Goal: Task Accomplishment & Management: Manage account settings

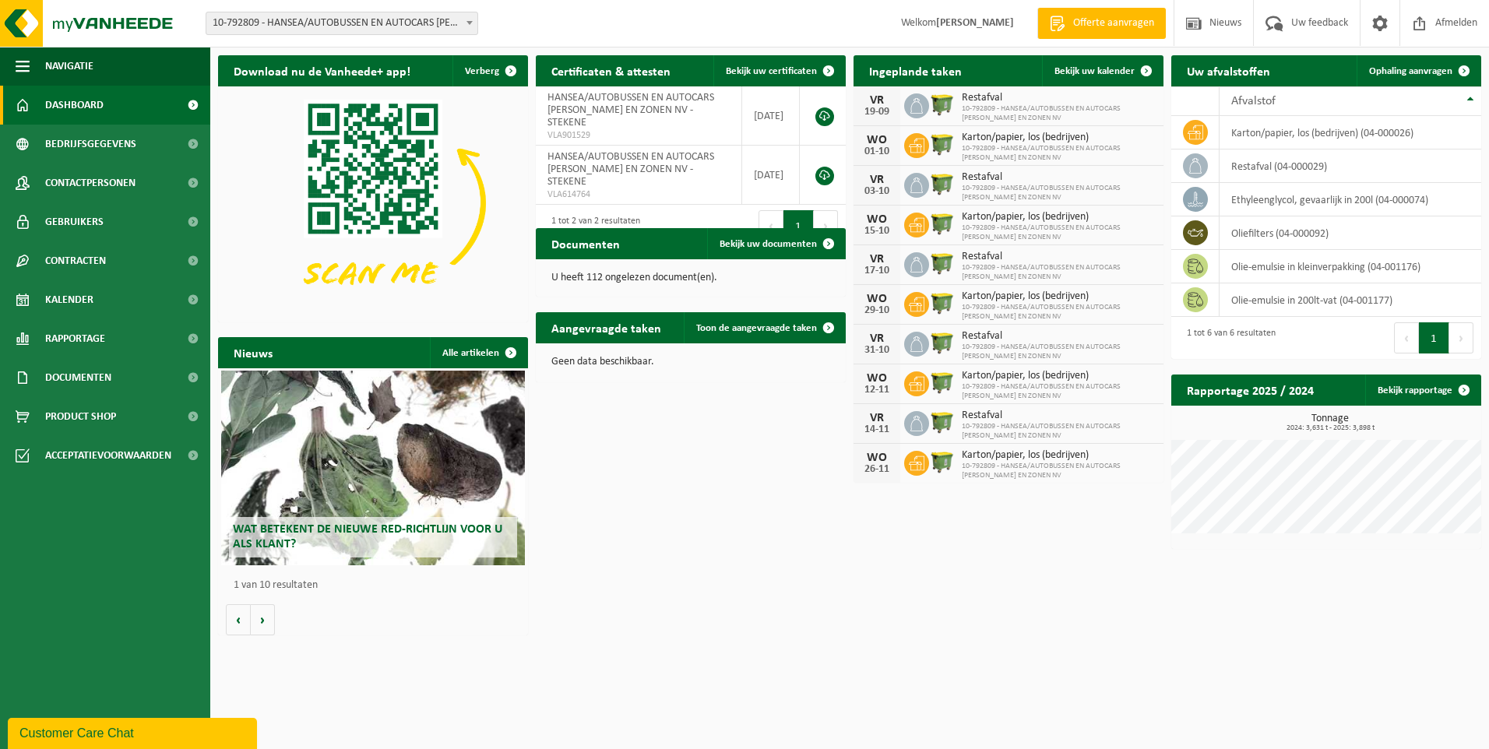
click at [367, 27] on span "10-792809 - HANSEA/AUTOBUSSEN EN AUTOCARS [PERSON_NAME] EN ZONEN NV - STEKENE" at bounding box center [341, 23] width 271 height 22
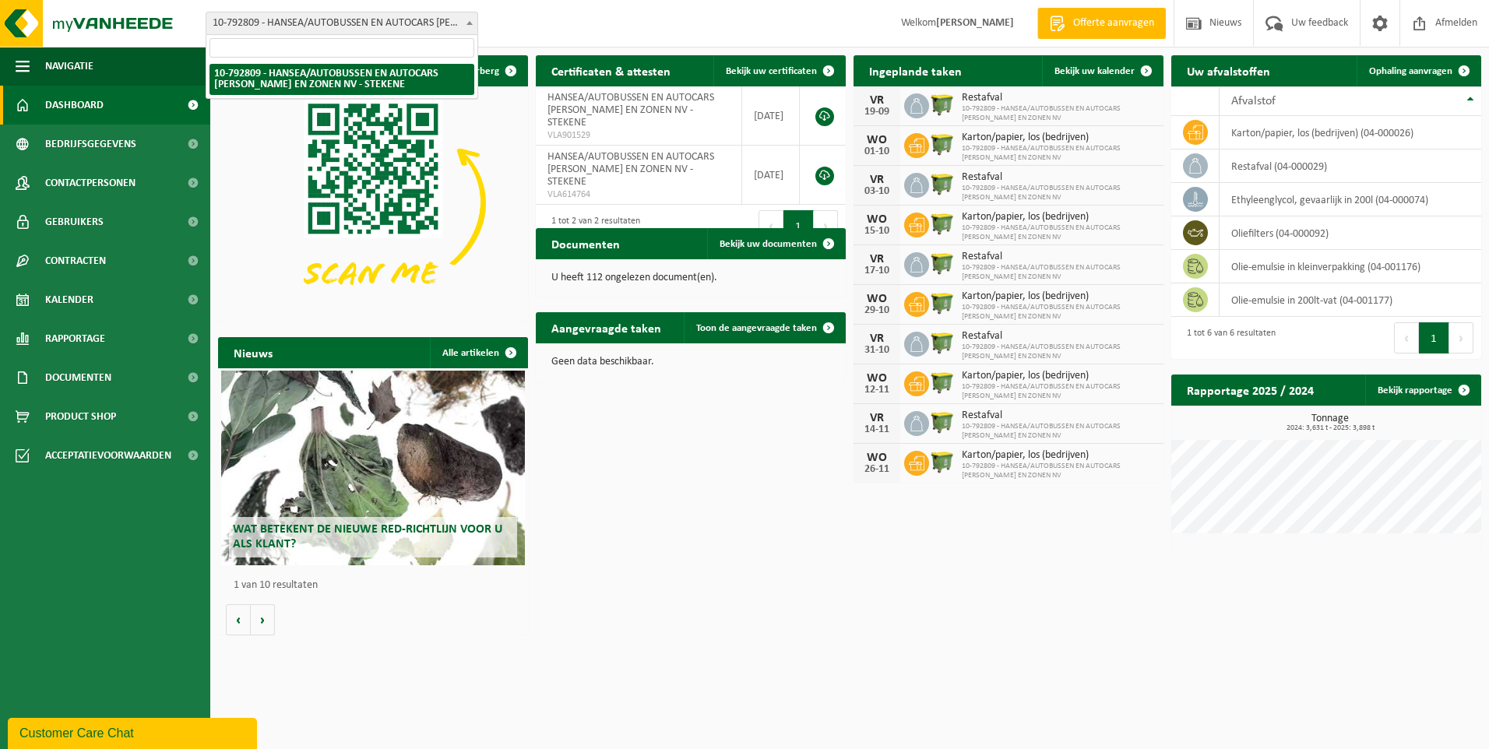
click at [448, 43] on input "search" at bounding box center [342, 47] width 265 height 19
click at [567, 21] on div "Vestiging: 10-792809 - HANSEA/AUTOBUSSEN EN AUTOCARS ACHIEL WEYNS EN ZONEN NV -…" at bounding box center [744, 24] width 1489 height 48
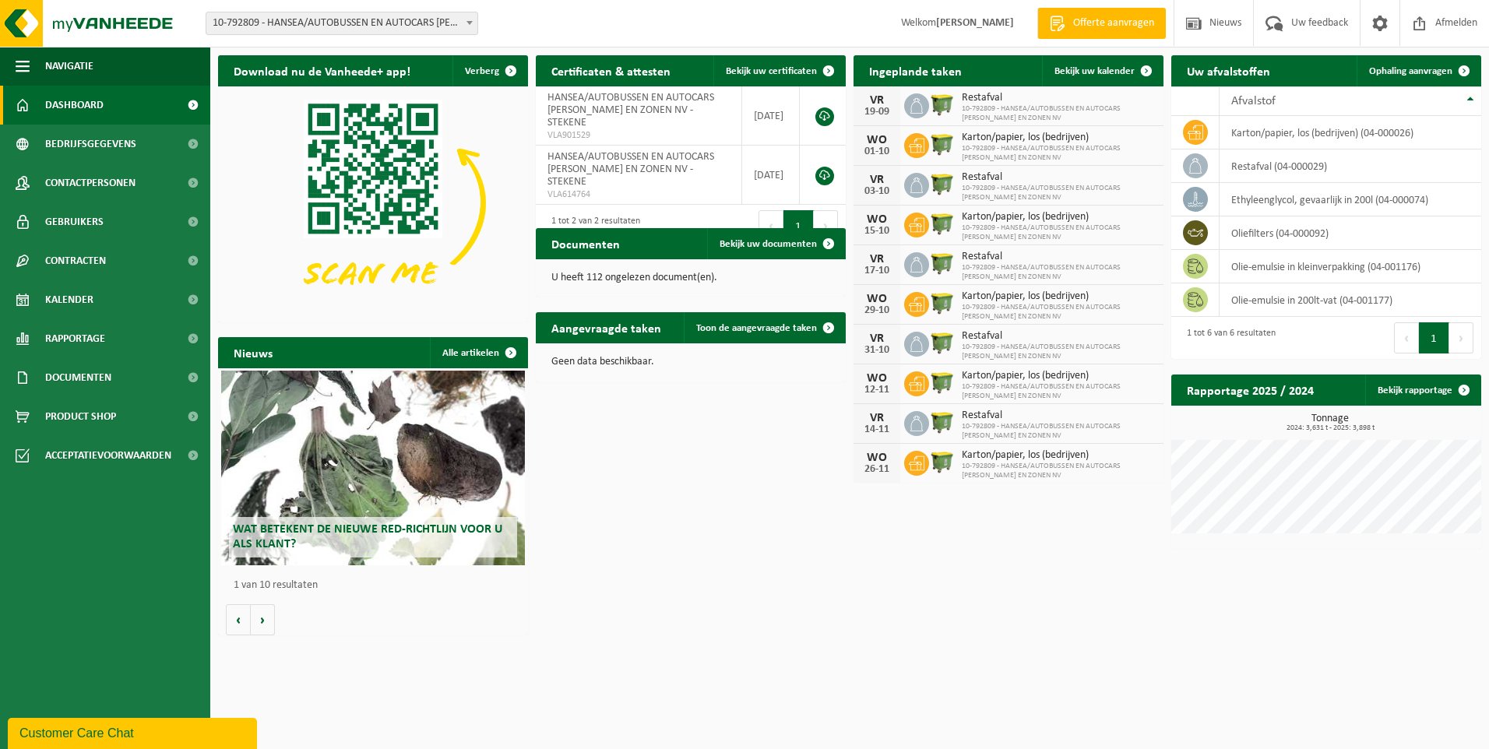
click at [430, 35] on div "Vestiging: 10-792809 - HANSEA/AUTOBUSSEN EN AUTOCARS ACHIEL WEYNS EN ZONEN NV -…" at bounding box center [744, 24] width 1489 height 48
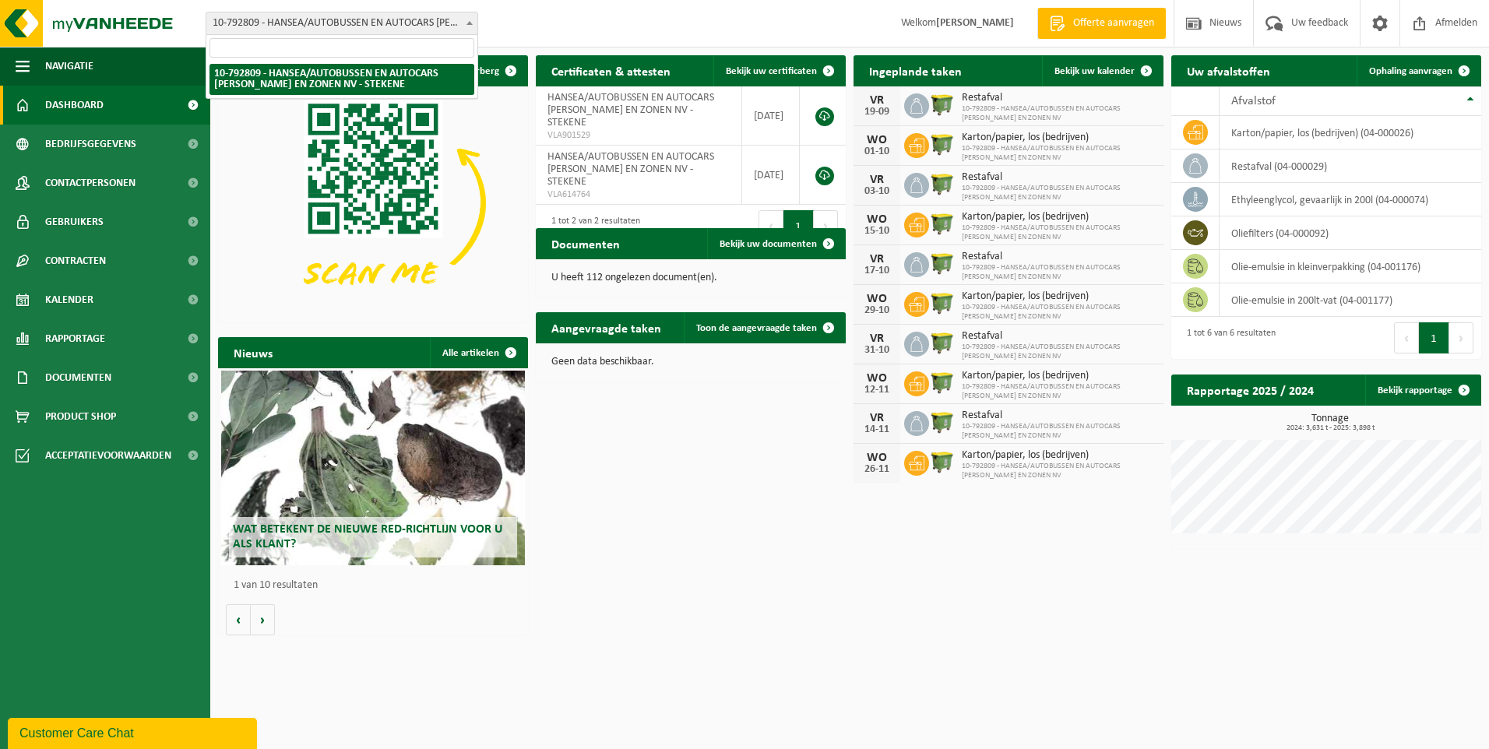
click at [432, 16] on span "10-792809 - HANSEA/AUTOBUSSEN EN AUTOCARS [PERSON_NAME] EN ZONEN NV - STEKENE" at bounding box center [341, 23] width 271 height 22
click at [428, 55] on input "search" at bounding box center [342, 47] width 265 height 19
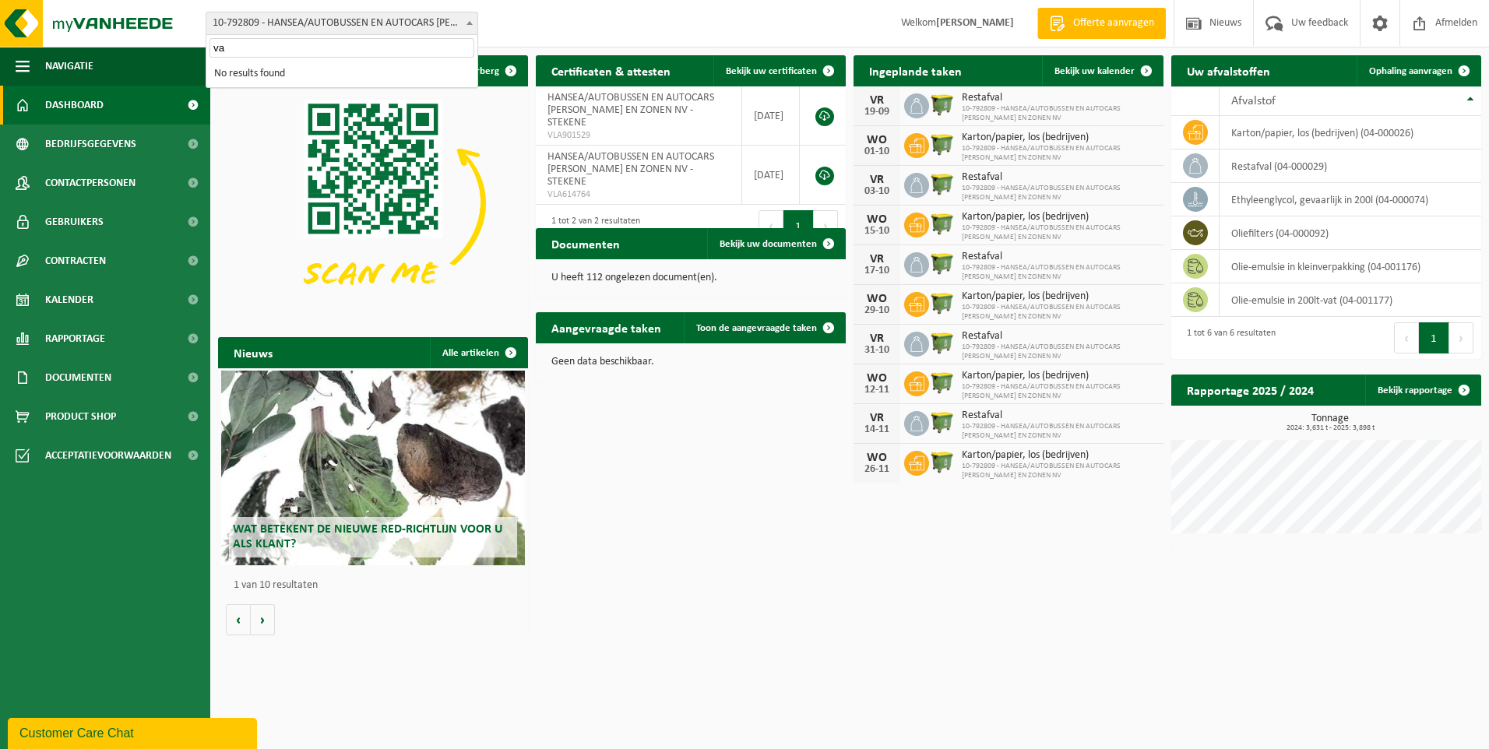
type input "v"
type input "wachtebeke"
drag, startPoint x: 186, startPoint y: 51, endPoint x: 89, endPoint y: 74, distance: 100.1
click at [97, 69] on body "Vestiging: 10-792809 - HANSEA/AUTOBUSSEN EN AUTOCARS ACHIEL WEYNS EN ZONEN NV -…" at bounding box center [744, 321] width 1489 height 643
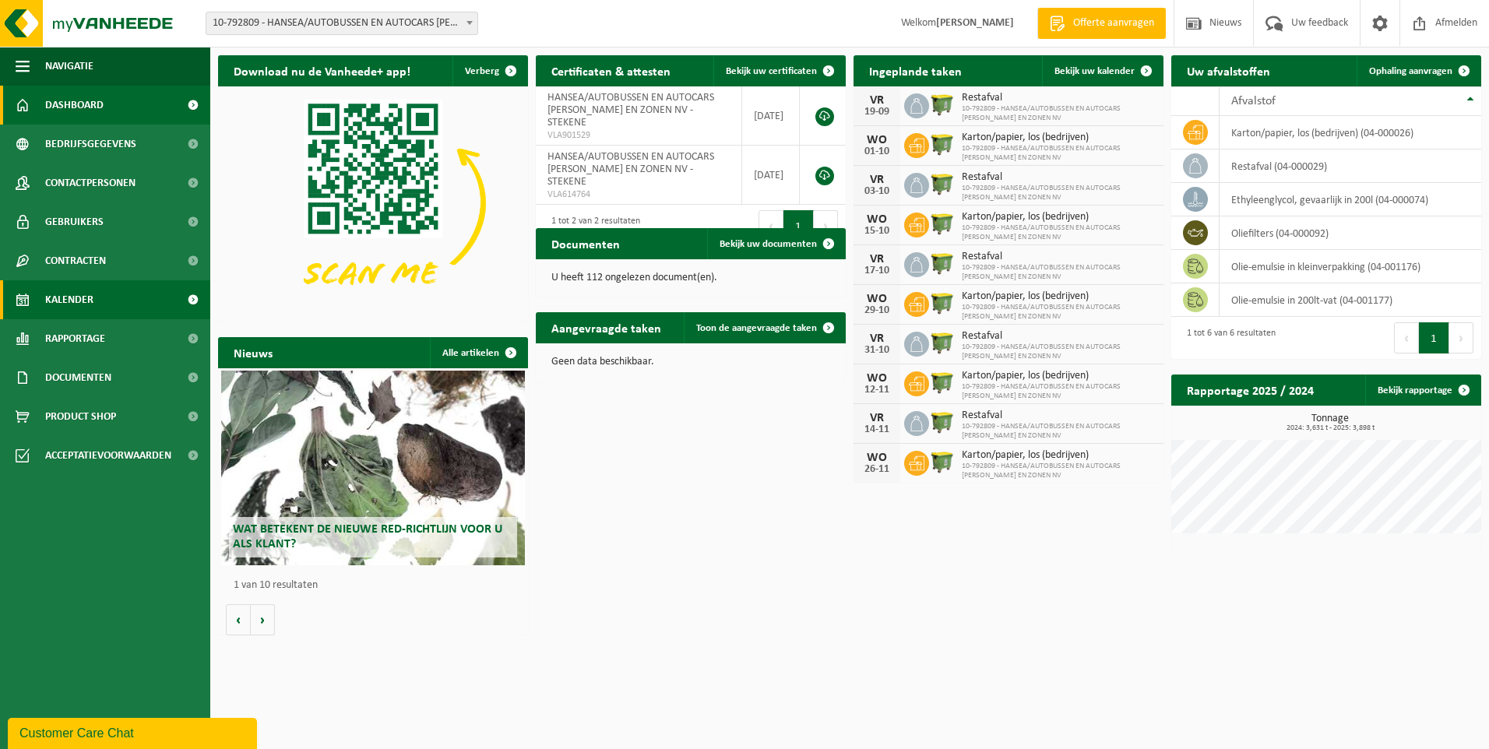
click at [107, 299] on link "Kalender" at bounding box center [105, 299] width 210 height 39
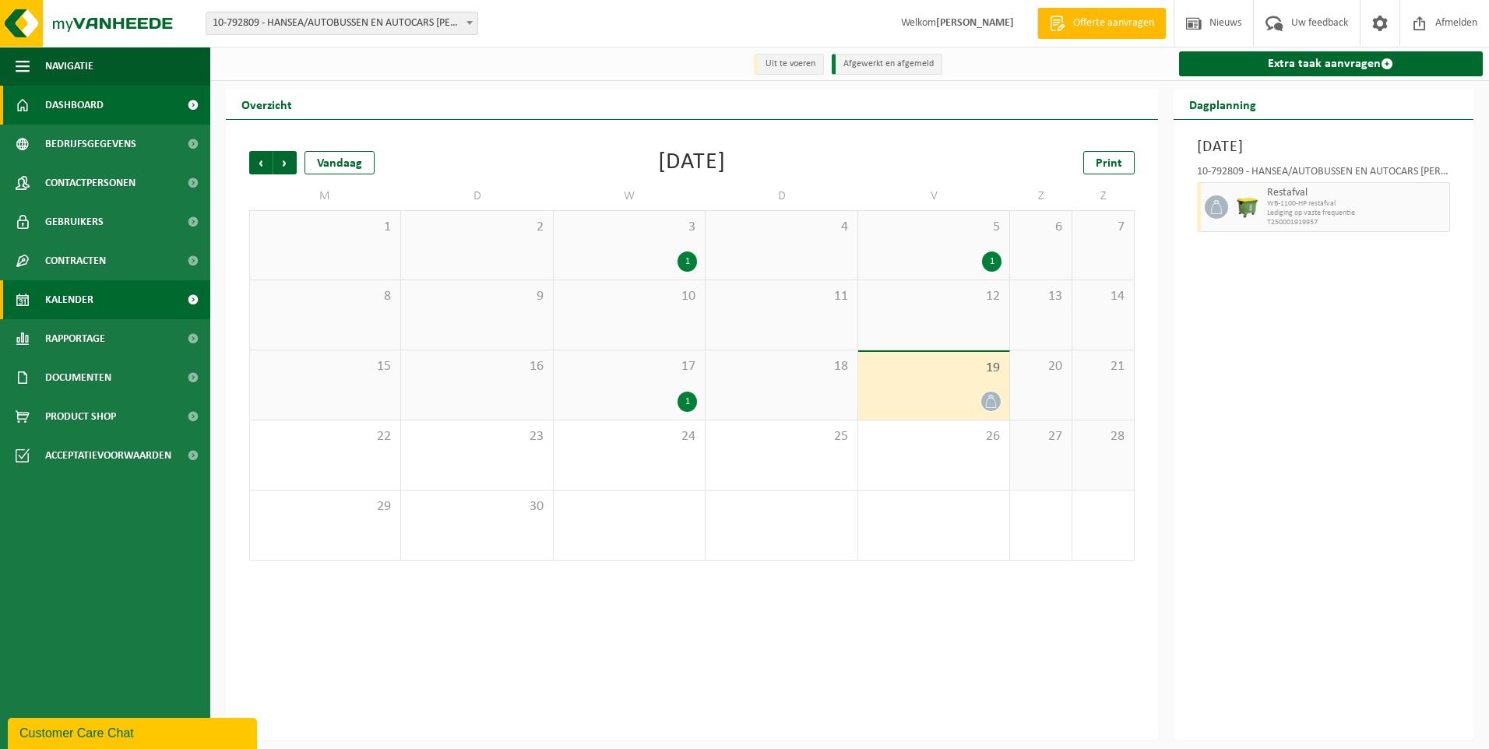
click at [87, 111] on span "Dashboard" at bounding box center [74, 105] width 58 height 39
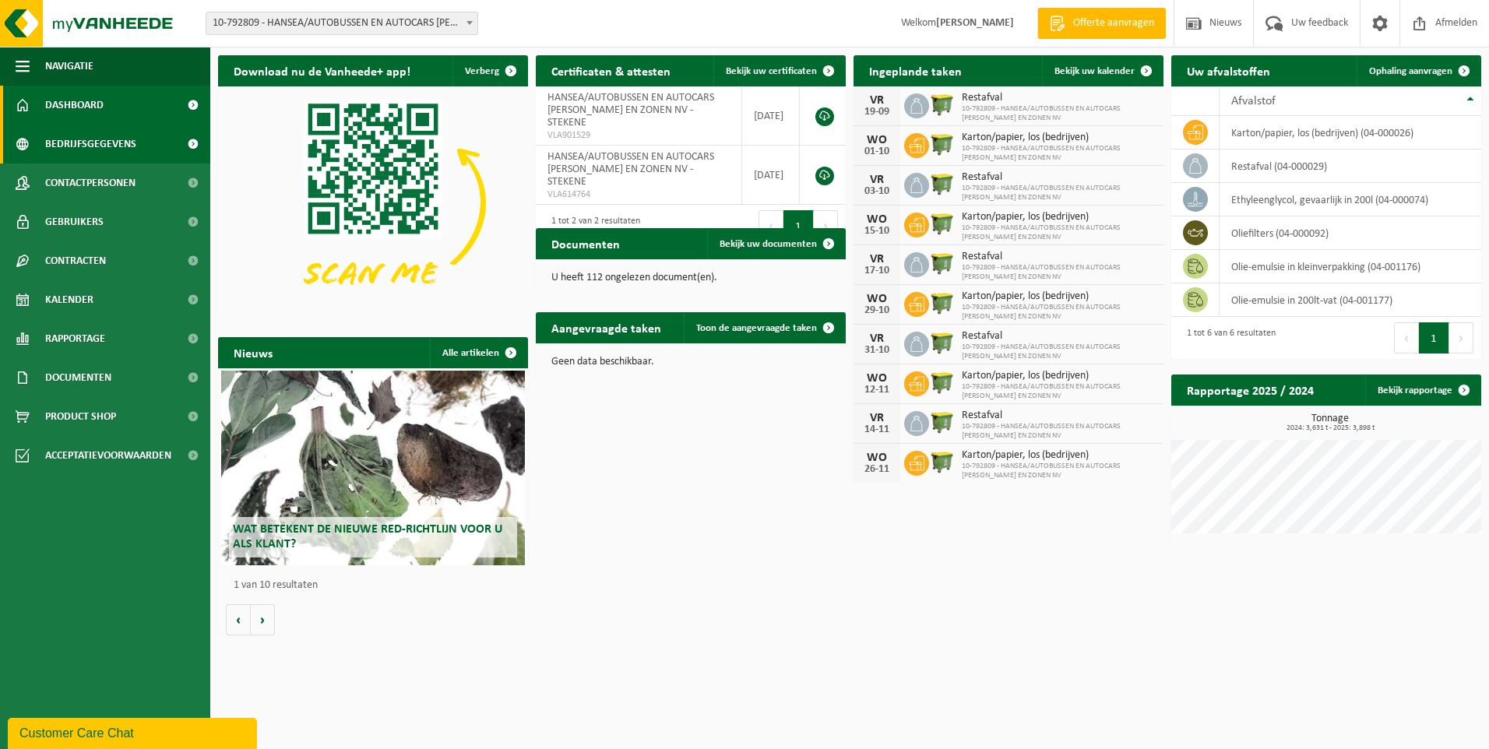
click at [116, 138] on span "Bedrijfsgegevens" at bounding box center [90, 144] width 91 height 39
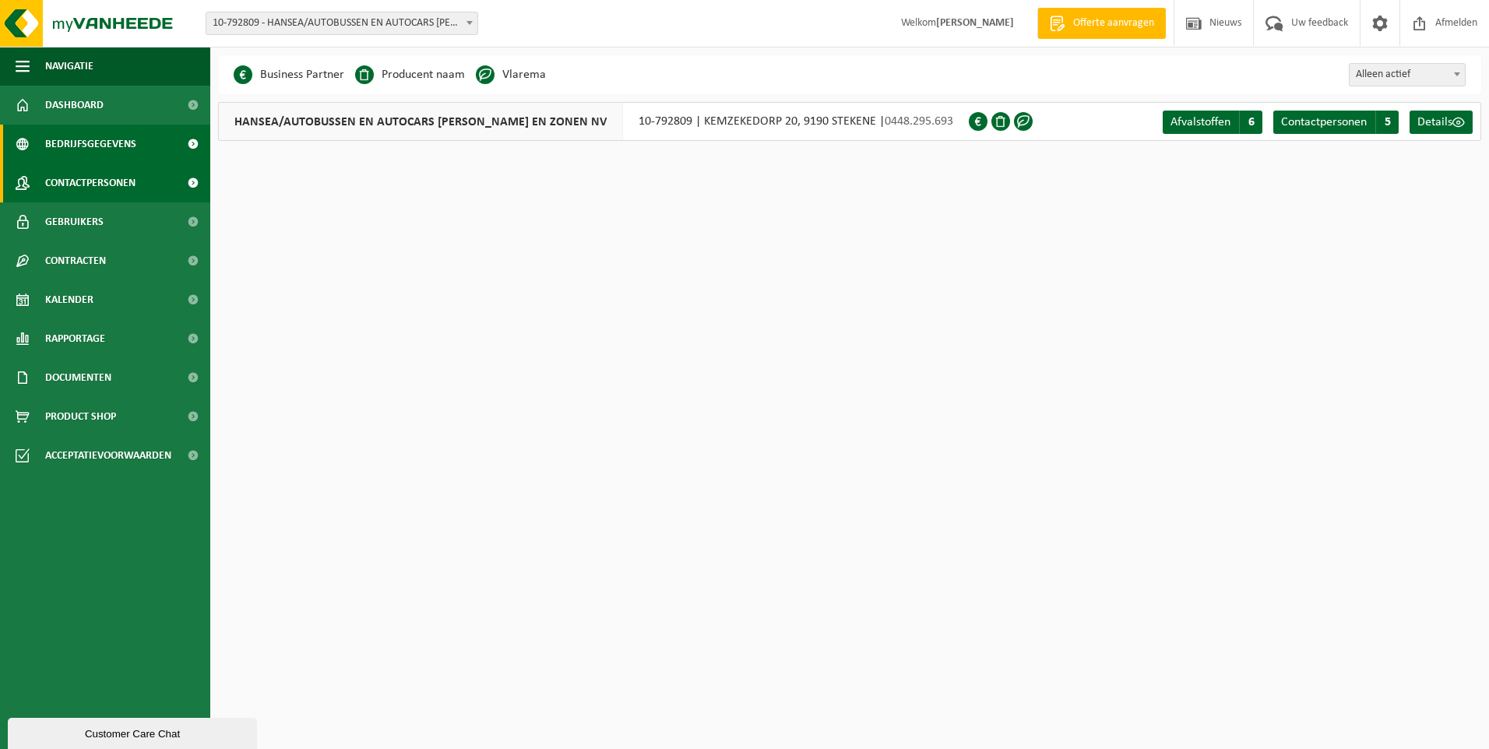
click at [93, 182] on span "Contactpersonen" at bounding box center [90, 183] width 90 height 39
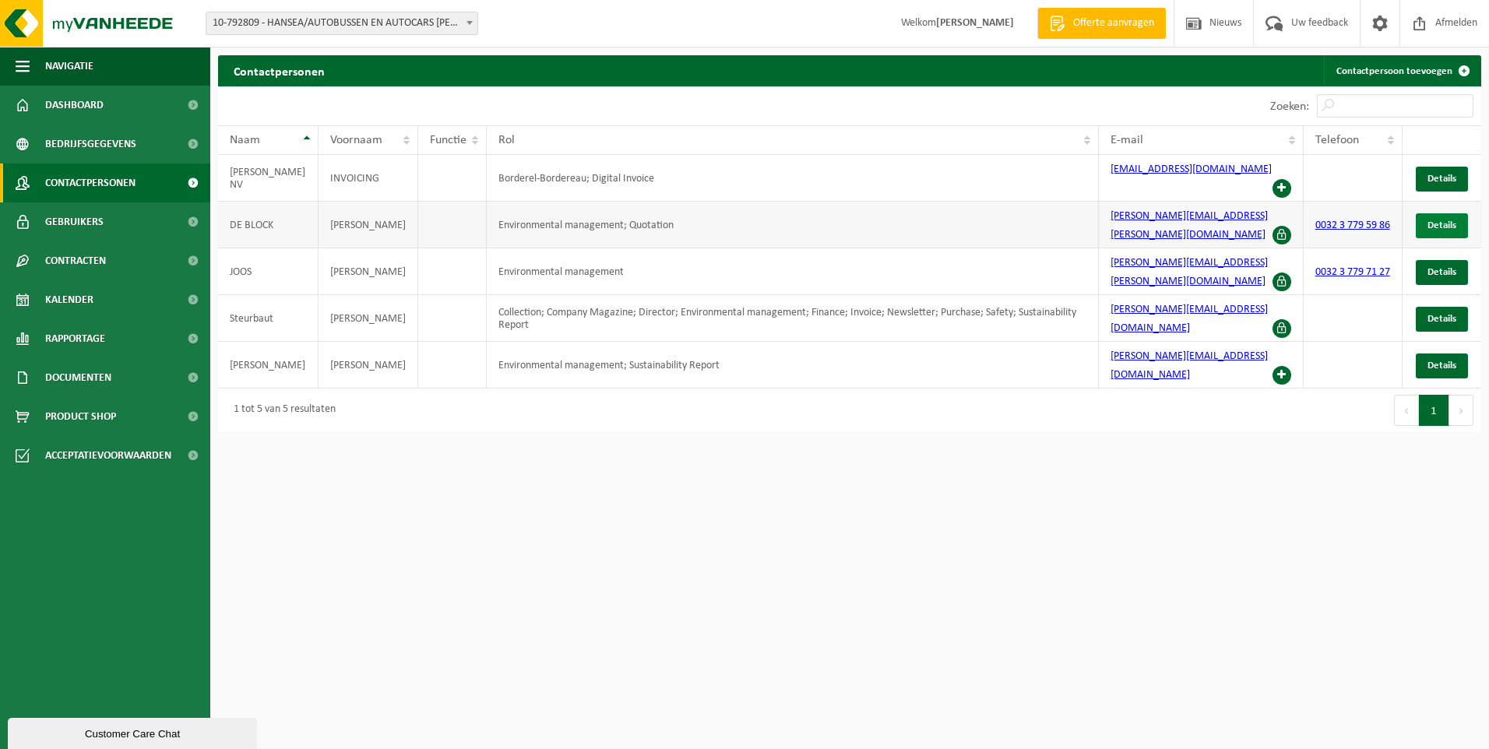
click at [1442, 220] on span "Details" at bounding box center [1442, 225] width 29 height 10
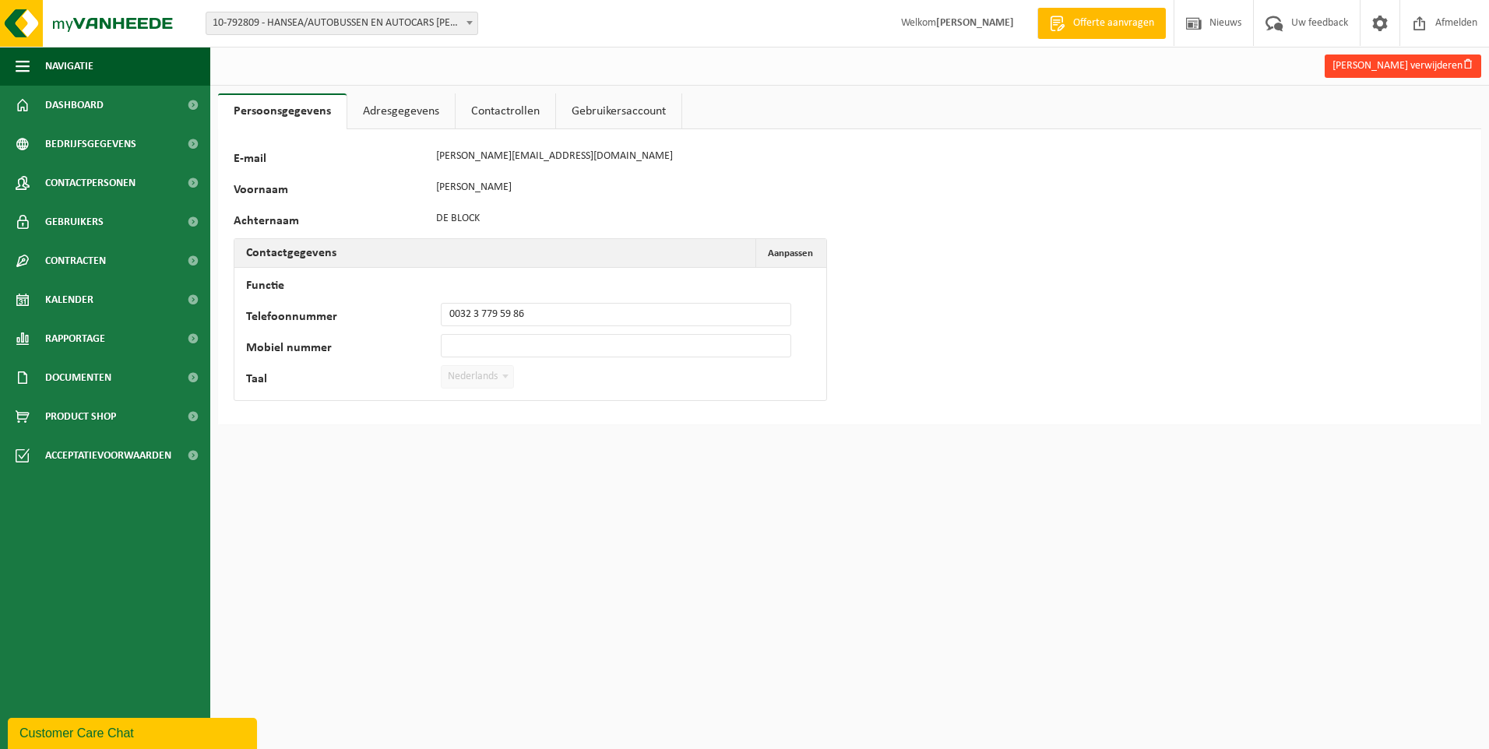
click at [1448, 63] on button "Kurt De block verwijderen" at bounding box center [1403, 66] width 157 height 23
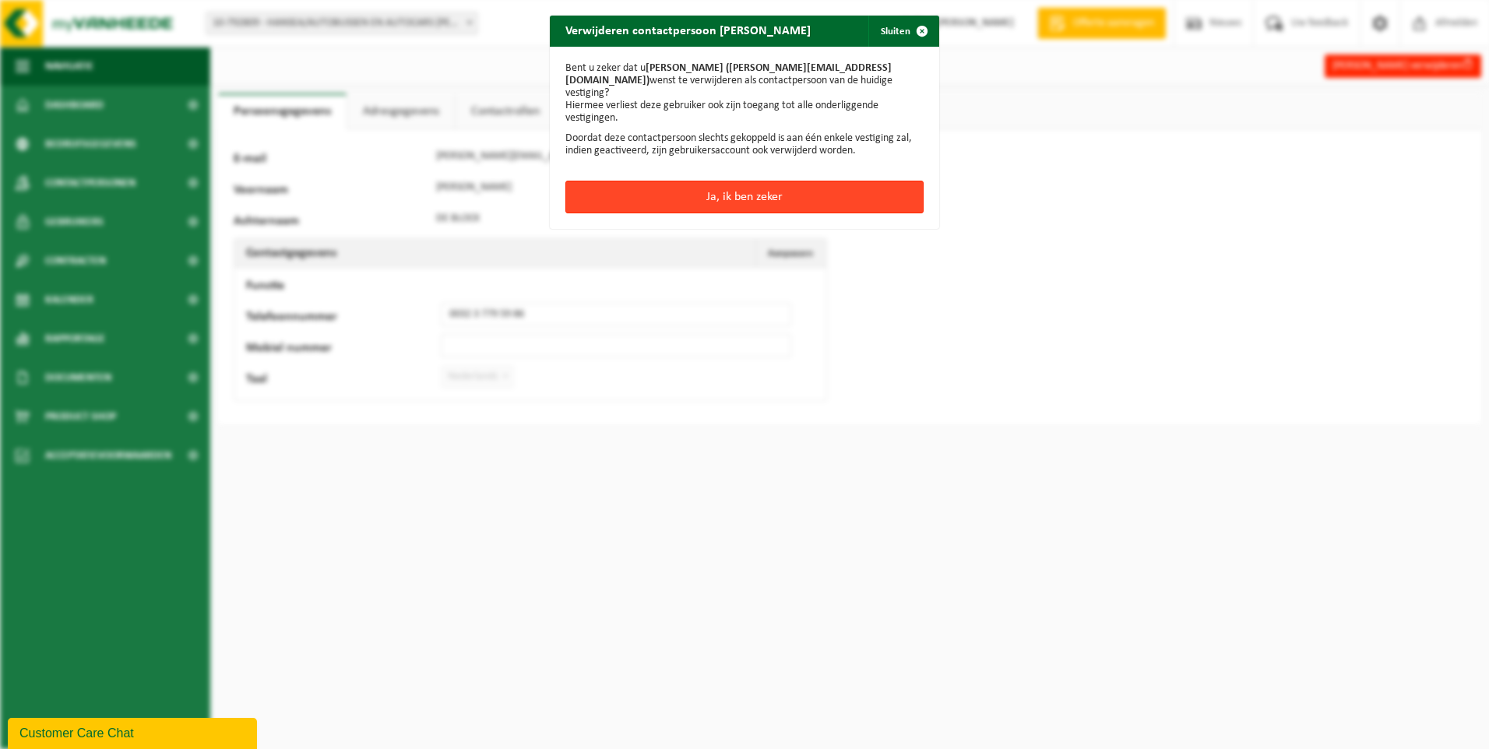
click at [788, 183] on button "Ja, ik ben zeker" at bounding box center [744, 197] width 358 height 33
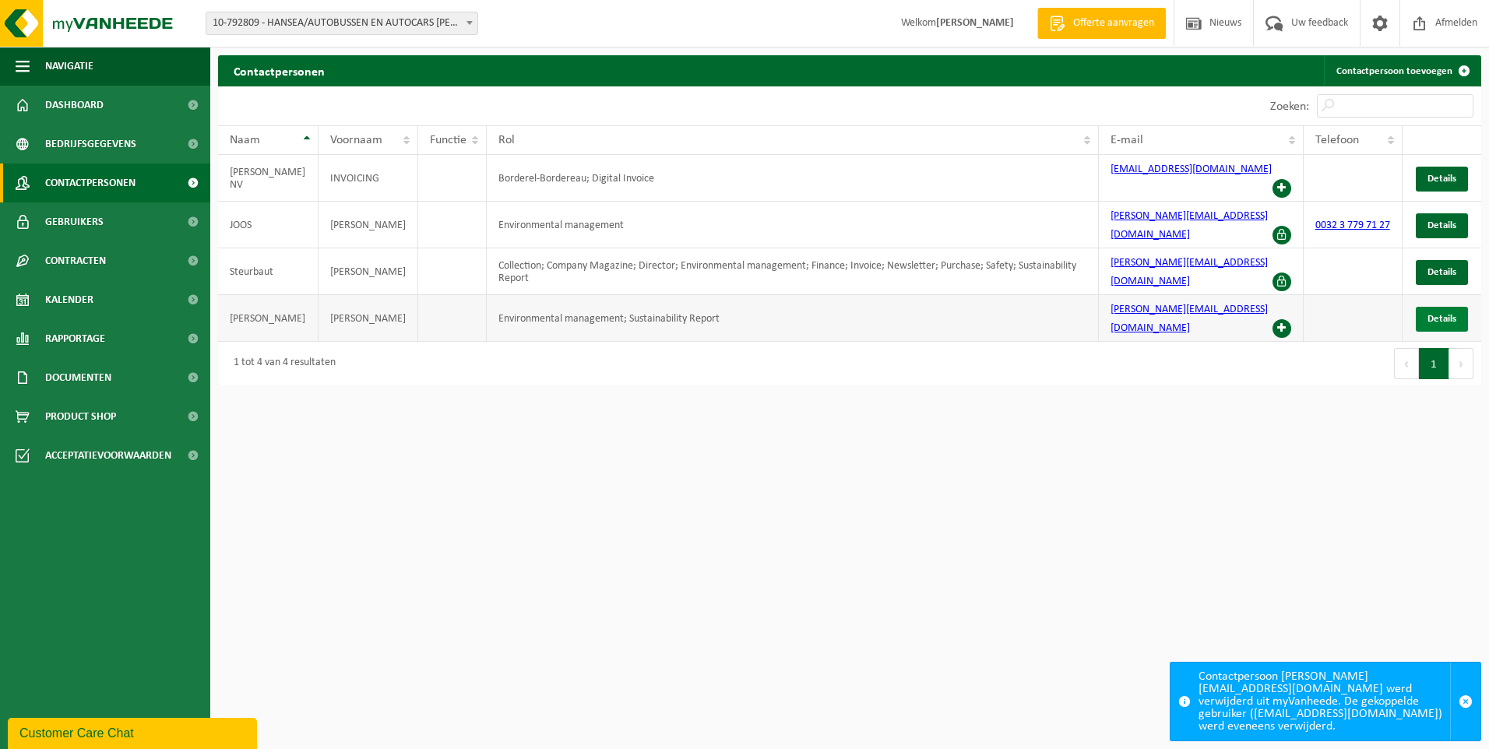
click at [1429, 314] on span "Details" at bounding box center [1442, 319] width 29 height 10
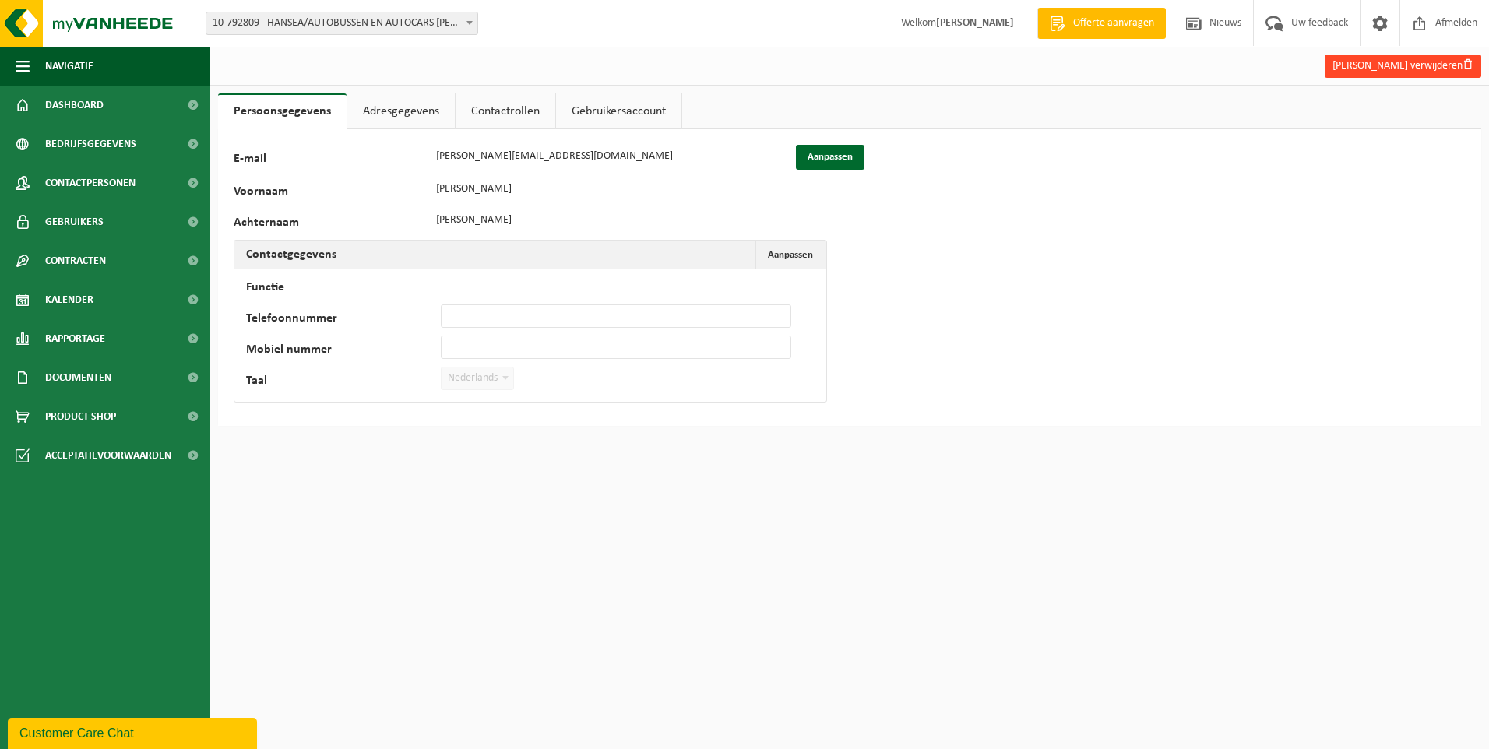
click at [1428, 65] on button "Sebastian Stuart verwijderen" at bounding box center [1403, 66] width 157 height 23
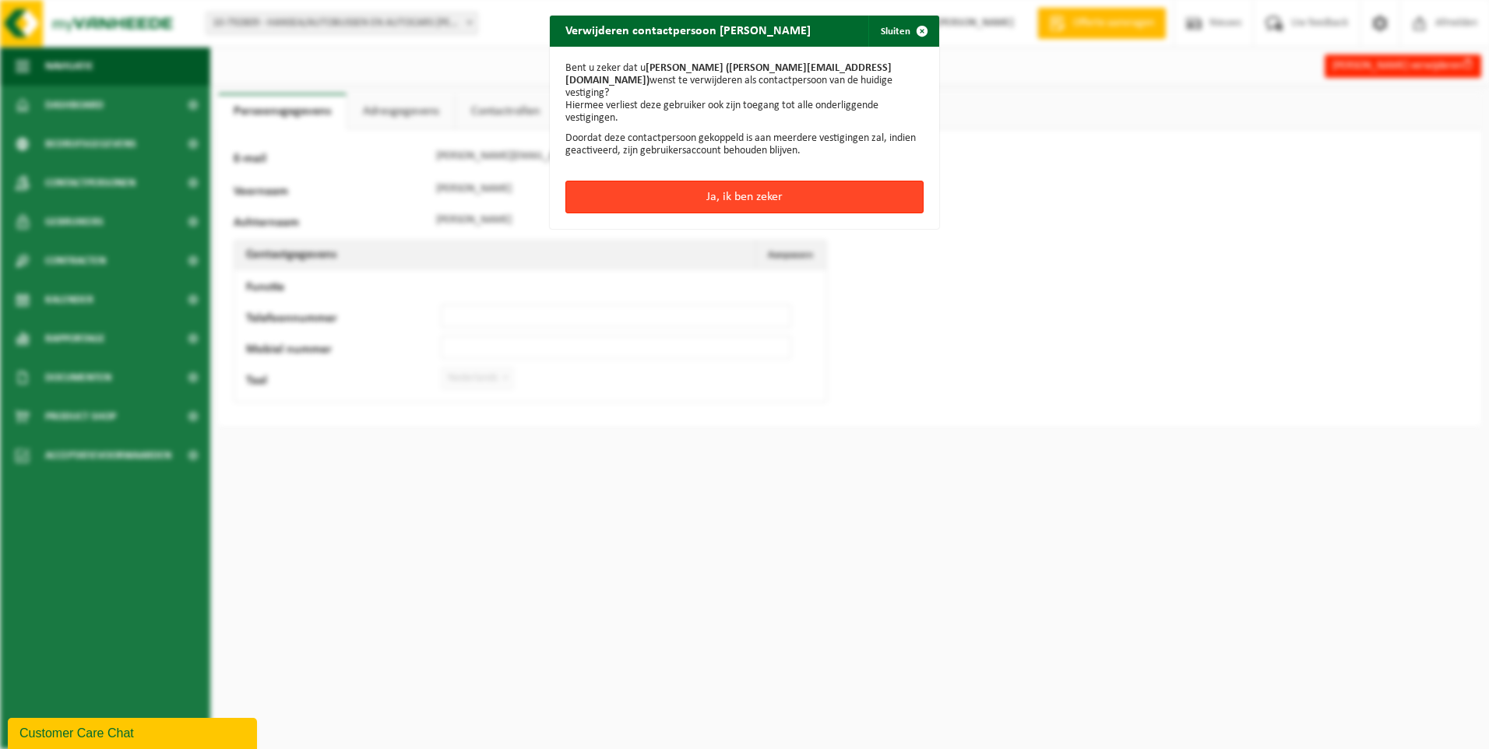
click at [766, 198] on button "Ja, ik ben zeker" at bounding box center [744, 197] width 358 height 33
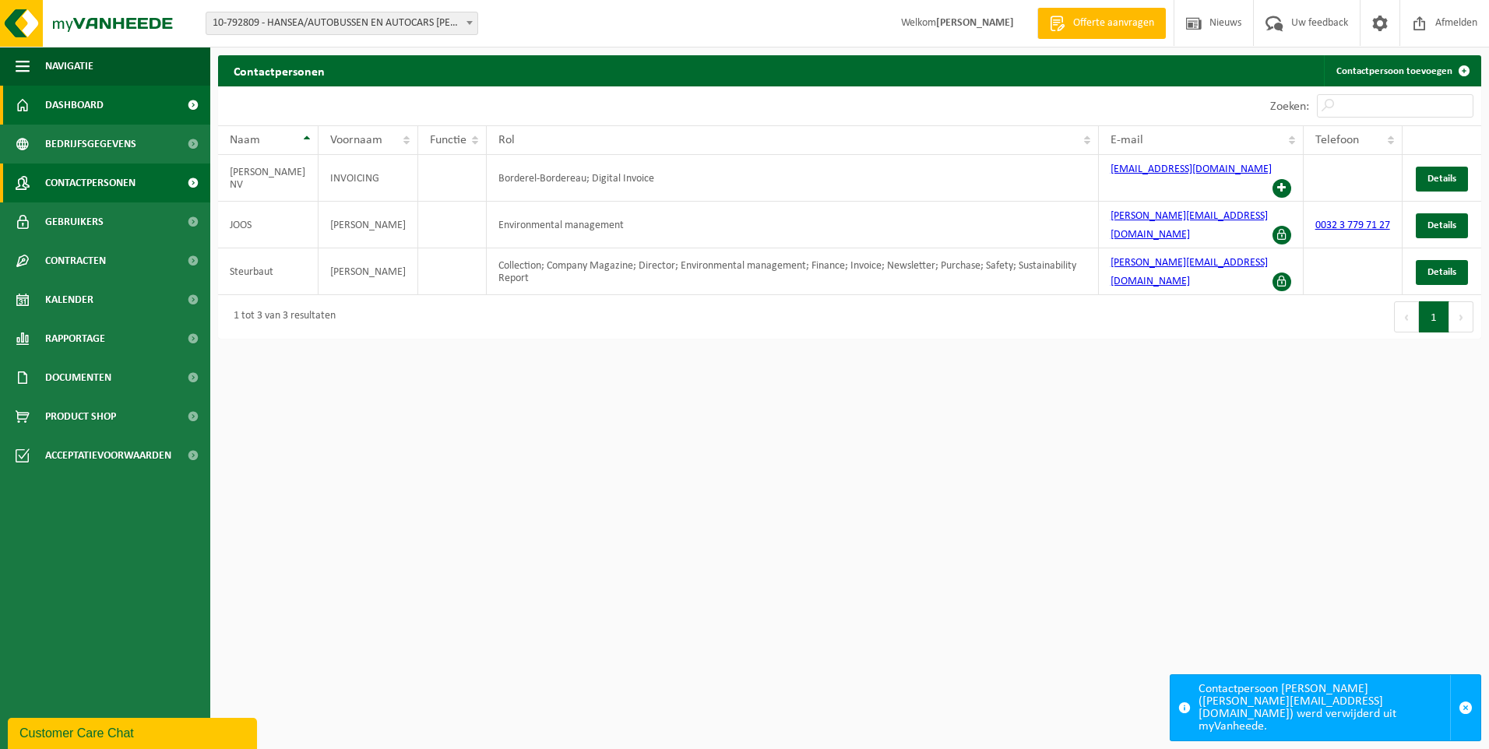
click at [92, 114] on span "Dashboard" at bounding box center [74, 105] width 58 height 39
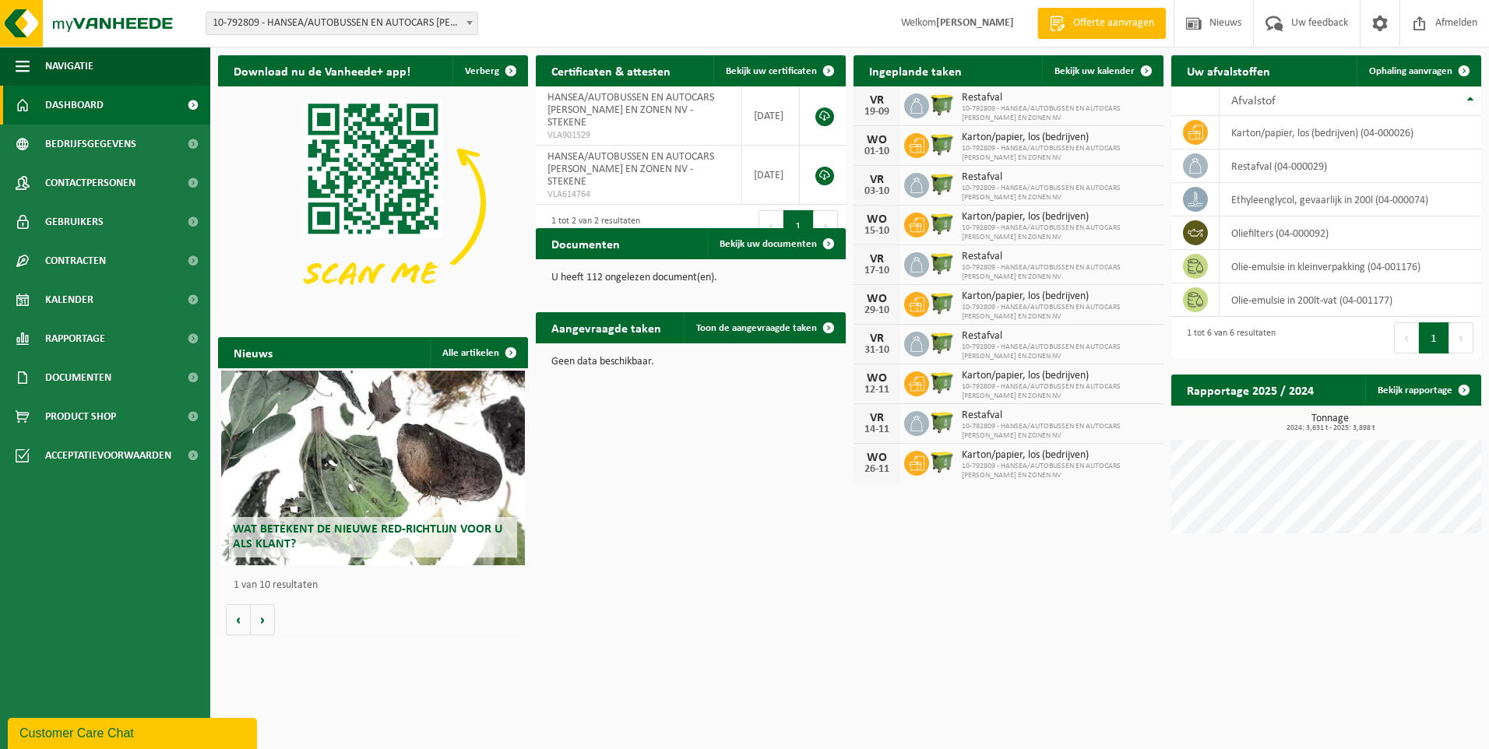
click at [423, 11] on div "Vestiging: 10-792809 - HANSEA/AUTOBUSSEN EN AUTOCARS [PERSON_NAME] EN ZONEN NV …" at bounding box center [744, 24] width 1489 height 48
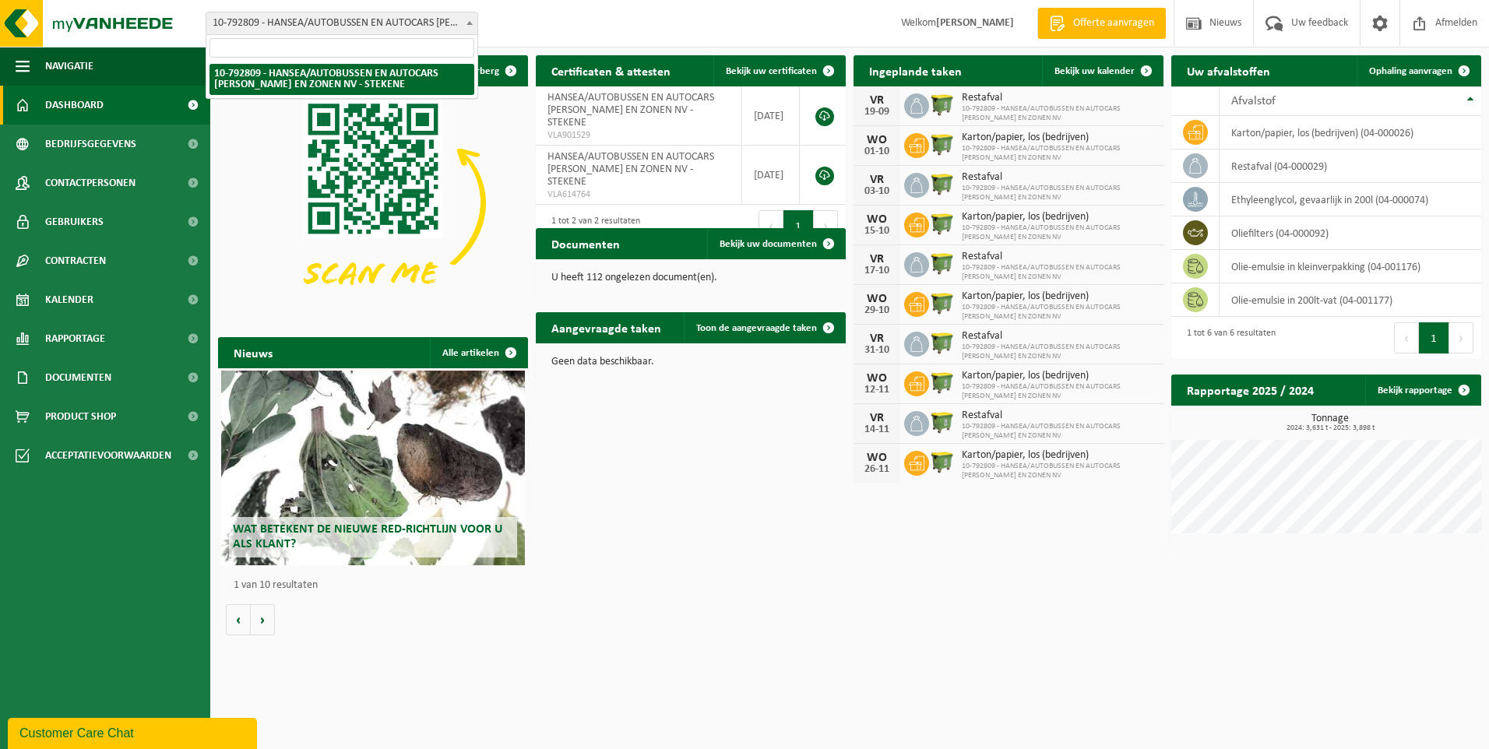
click at [426, 15] on span "10-792809 - HANSEA/AUTOBUSSEN EN AUTOCARS [PERSON_NAME] EN ZONEN NV - STEKENE" at bounding box center [341, 23] width 271 height 22
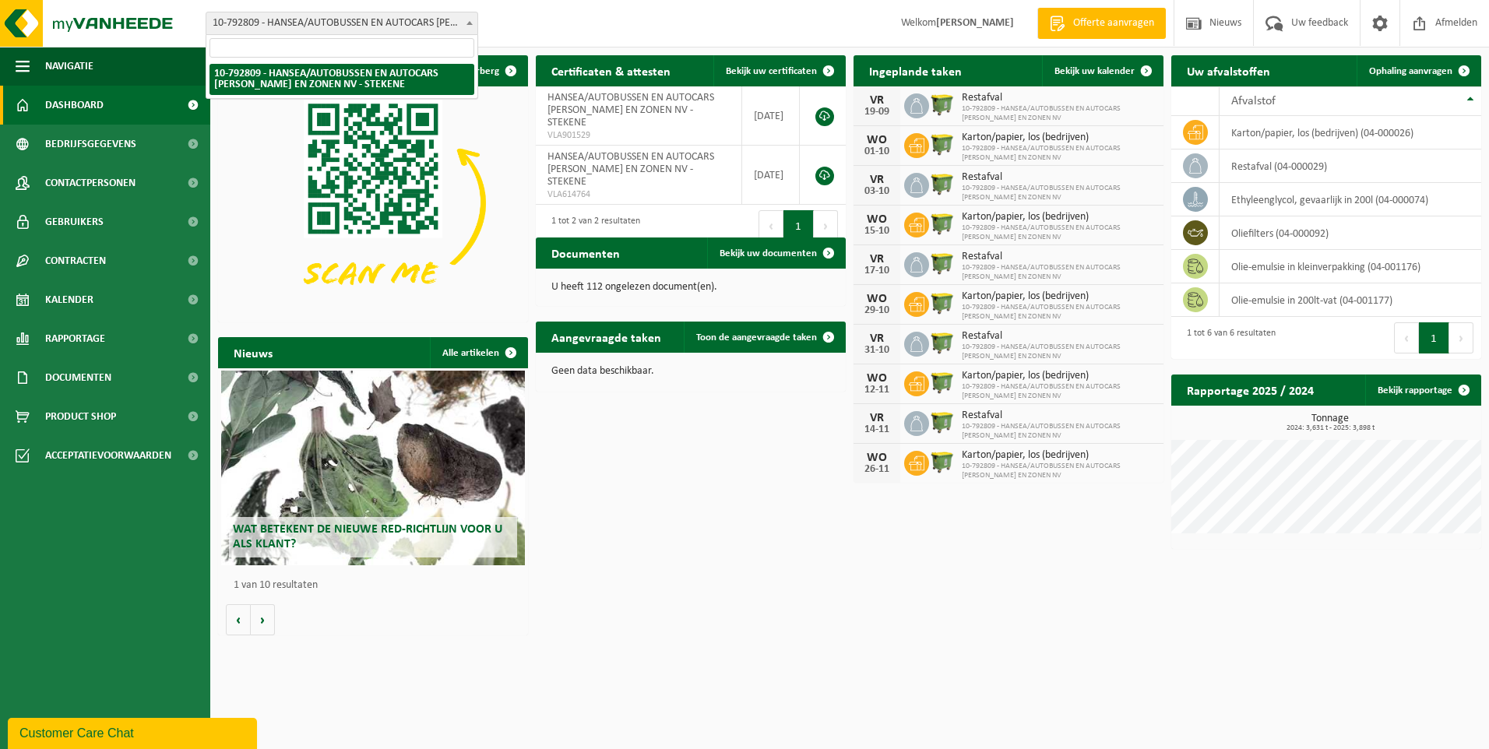
click at [303, 24] on span "10-792809 - HANSEA/AUTOBUSSEN EN AUTOCARS [PERSON_NAME] EN ZONEN NV - STEKENE" at bounding box center [341, 23] width 271 height 22
click at [306, 33] on span "10-792809 - HANSEA/AUTOBUSSEN EN AUTOCARS [PERSON_NAME] EN ZONEN NV - STEKENE" at bounding box center [341, 23] width 271 height 22
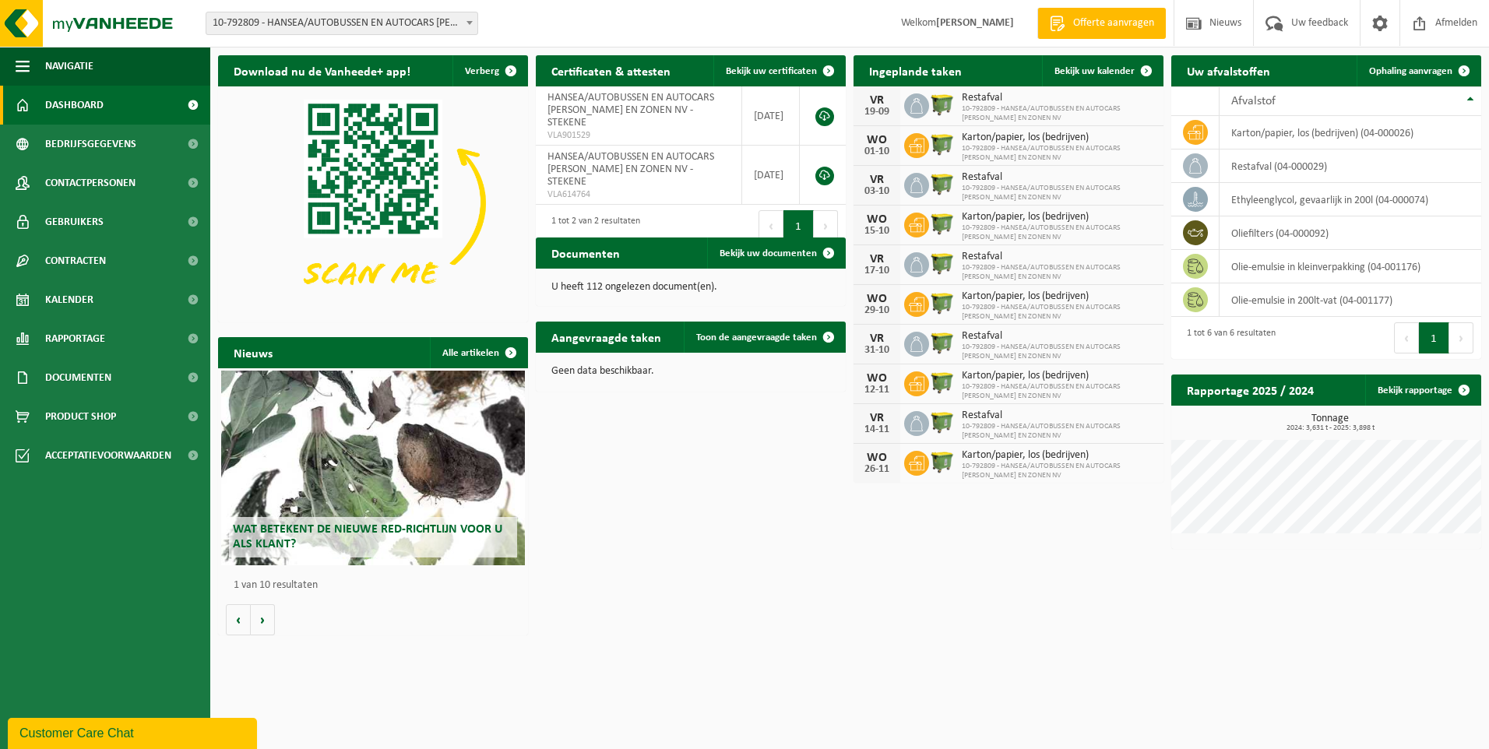
click at [335, 10] on div "Vestiging: 10-792809 - HANSEA/AUTOBUSSEN EN AUTOCARS ACHIEL WEYNS EN ZONEN NV -…" at bounding box center [744, 24] width 1489 height 48
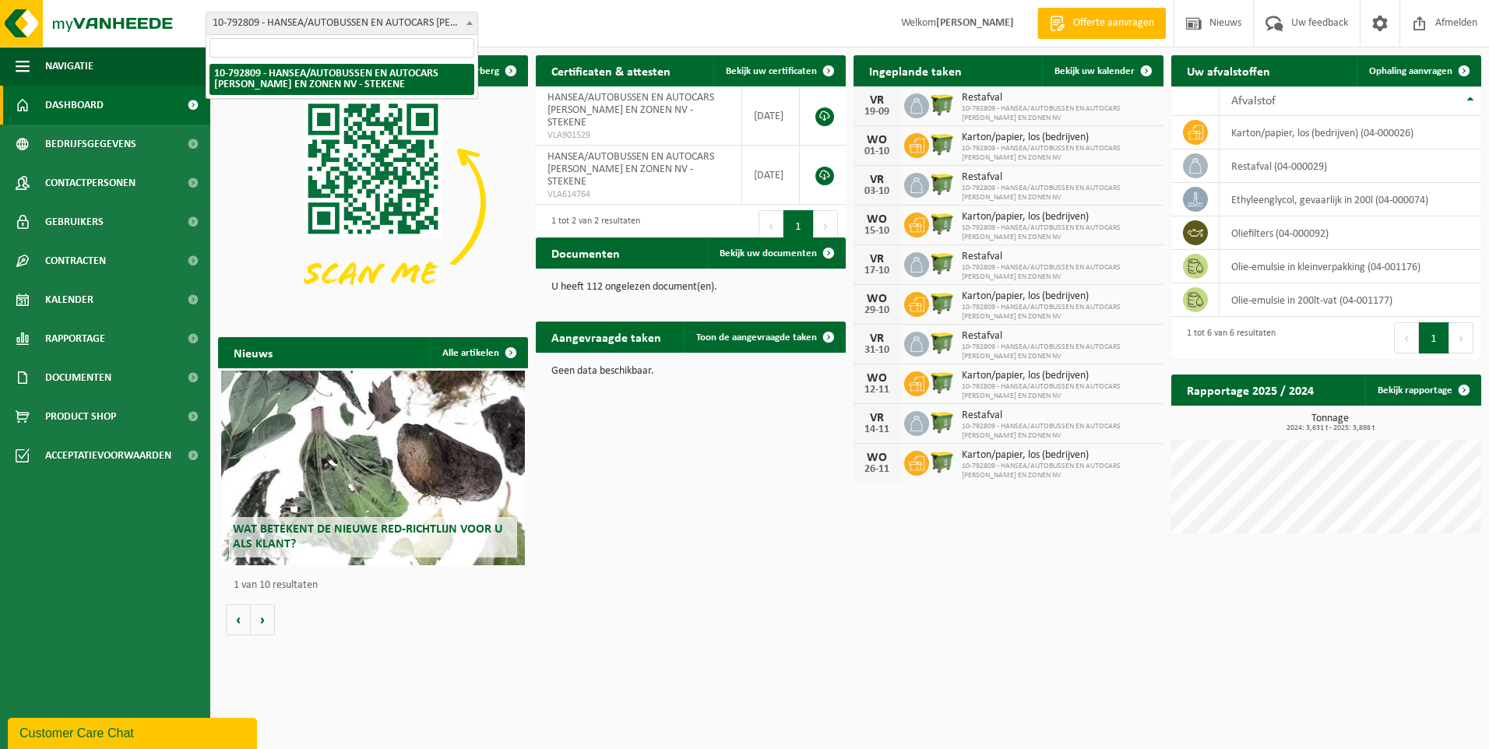
click at [338, 12] on span "10-792809 - HANSEA/AUTOBUSSEN EN AUTOCARS [PERSON_NAME] EN ZONEN NV - STEKENE" at bounding box center [341, 23] width 271 height 22
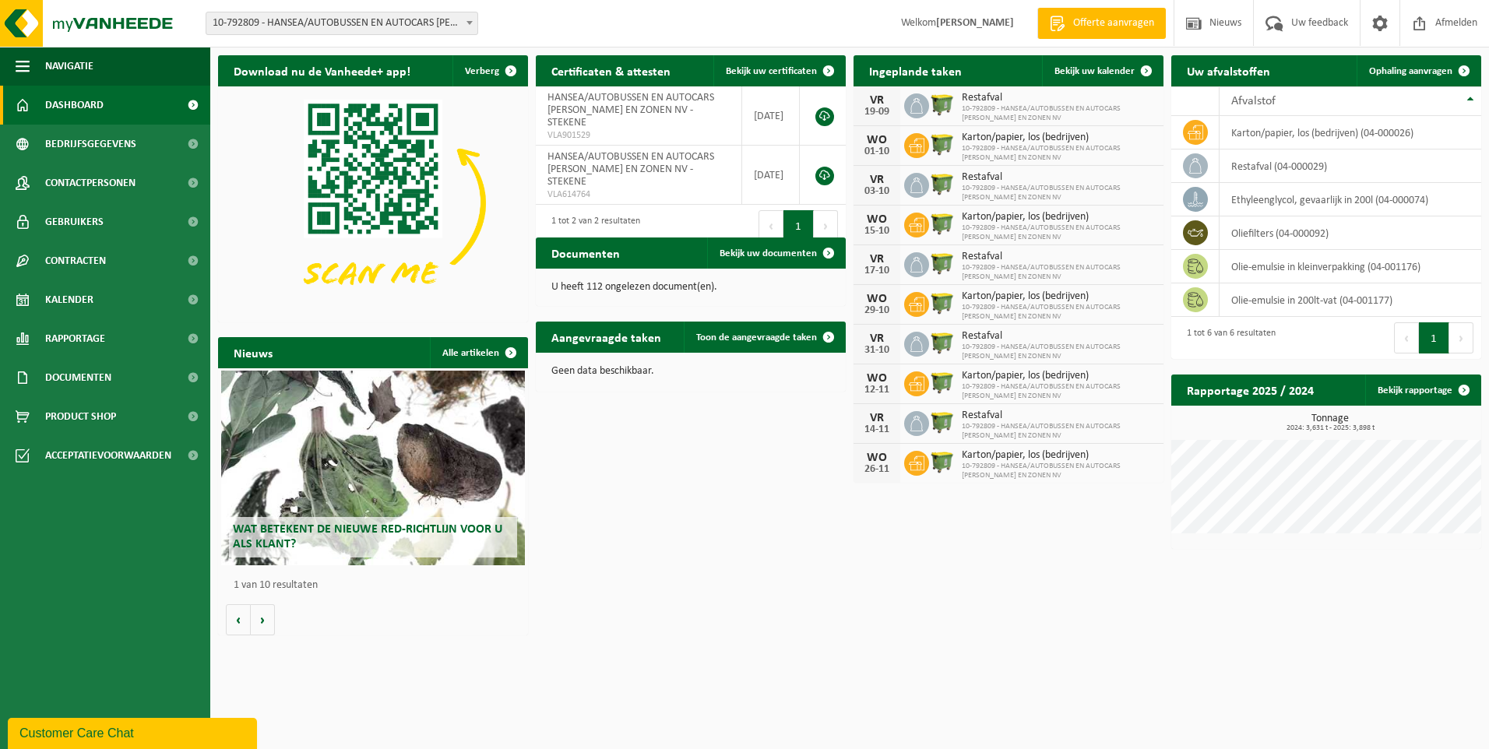
click at [368, 23] on span "10-792809 - HANSEA/AUTOBUSSEN EN AUTOCARS [PERSON_NAME] EN ZONEN NV - STEKENE" at bounding box center [341, 23] width 271 height 22
click at [1453, 385] on span at bounding box center [1464, 390] width 31 height 31
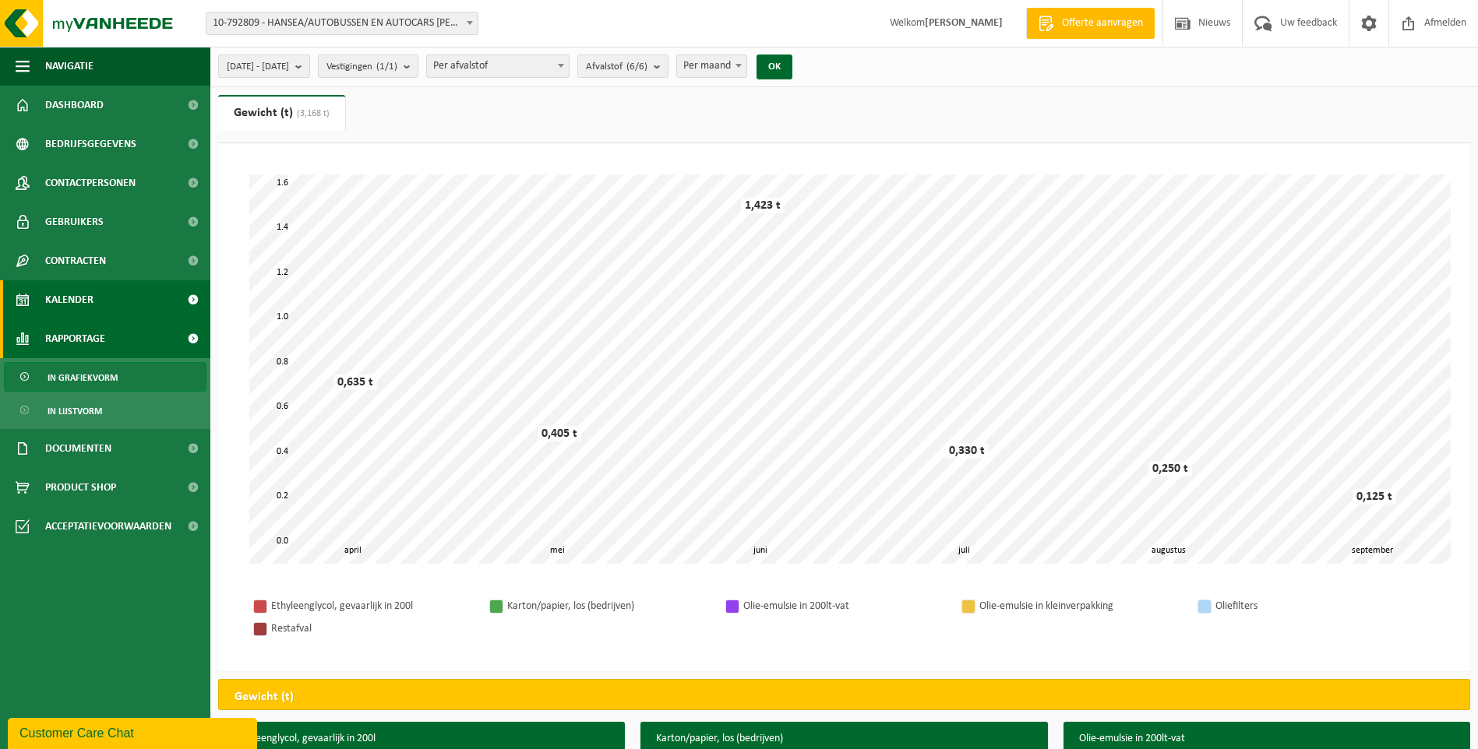
click at [120, 305] on link "Kalender" at bounding box center [105, 299] width 210 height 39
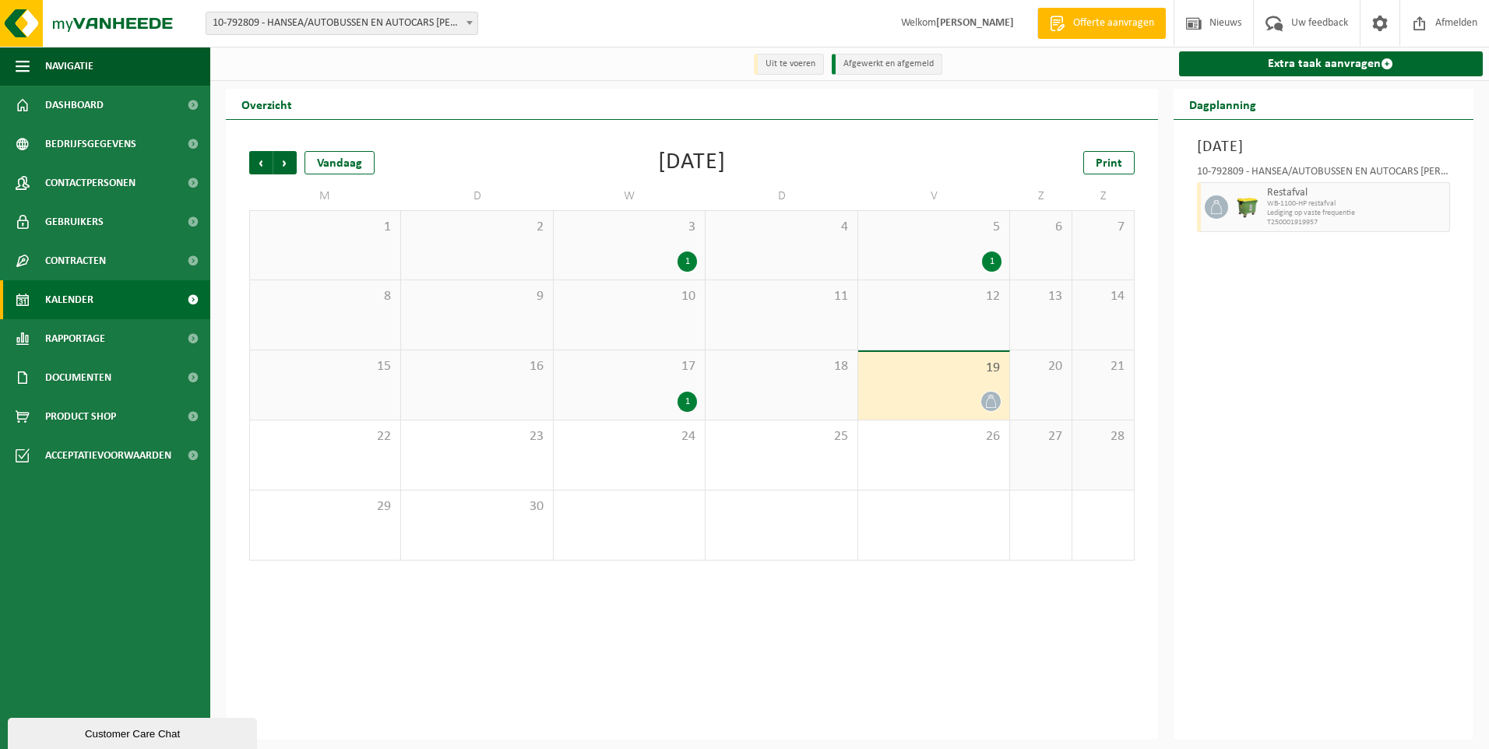
click at [893, 391] on div "19" at bounding box center [933, 386] width 151 height 68
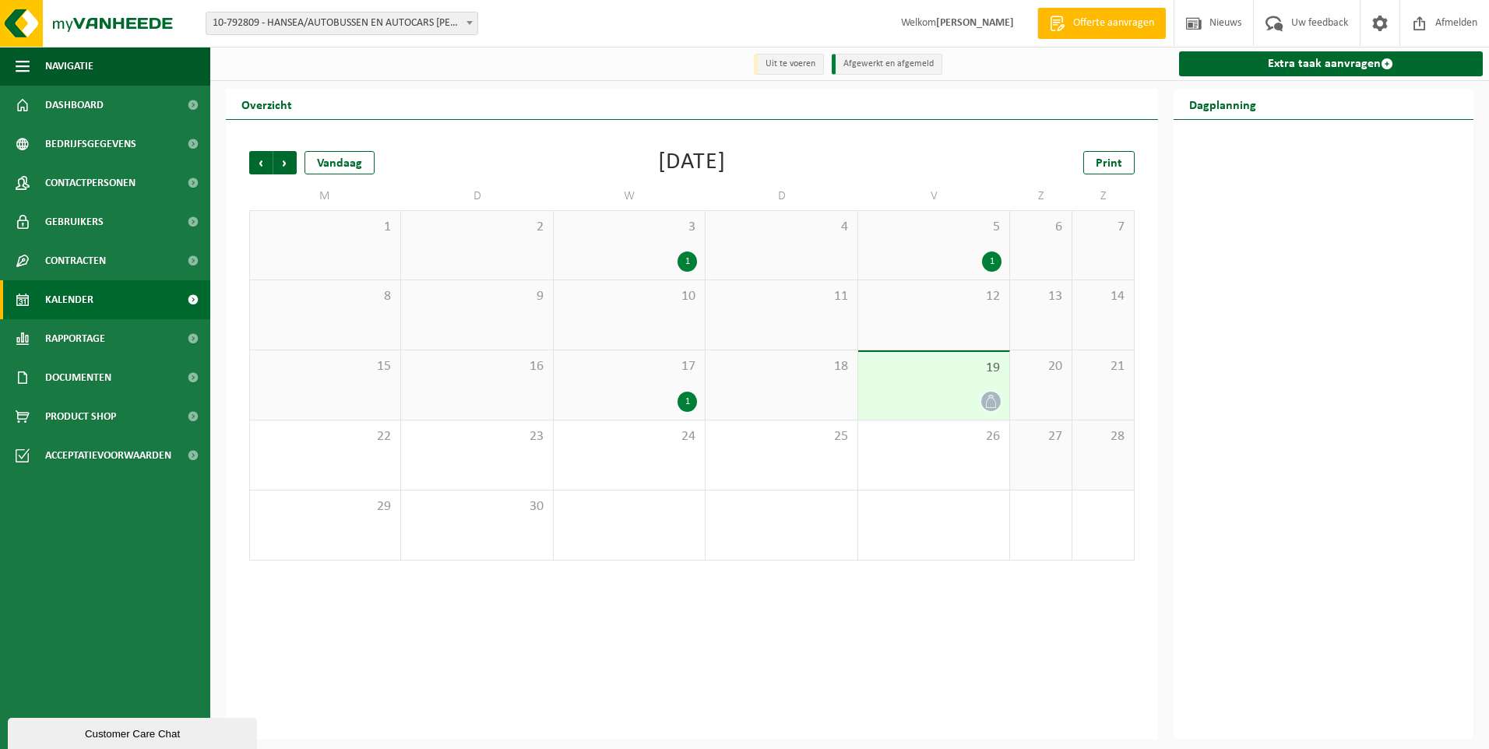
click at [954, 358] on div "19" at bounding box center [933, 386] width 151 height 68
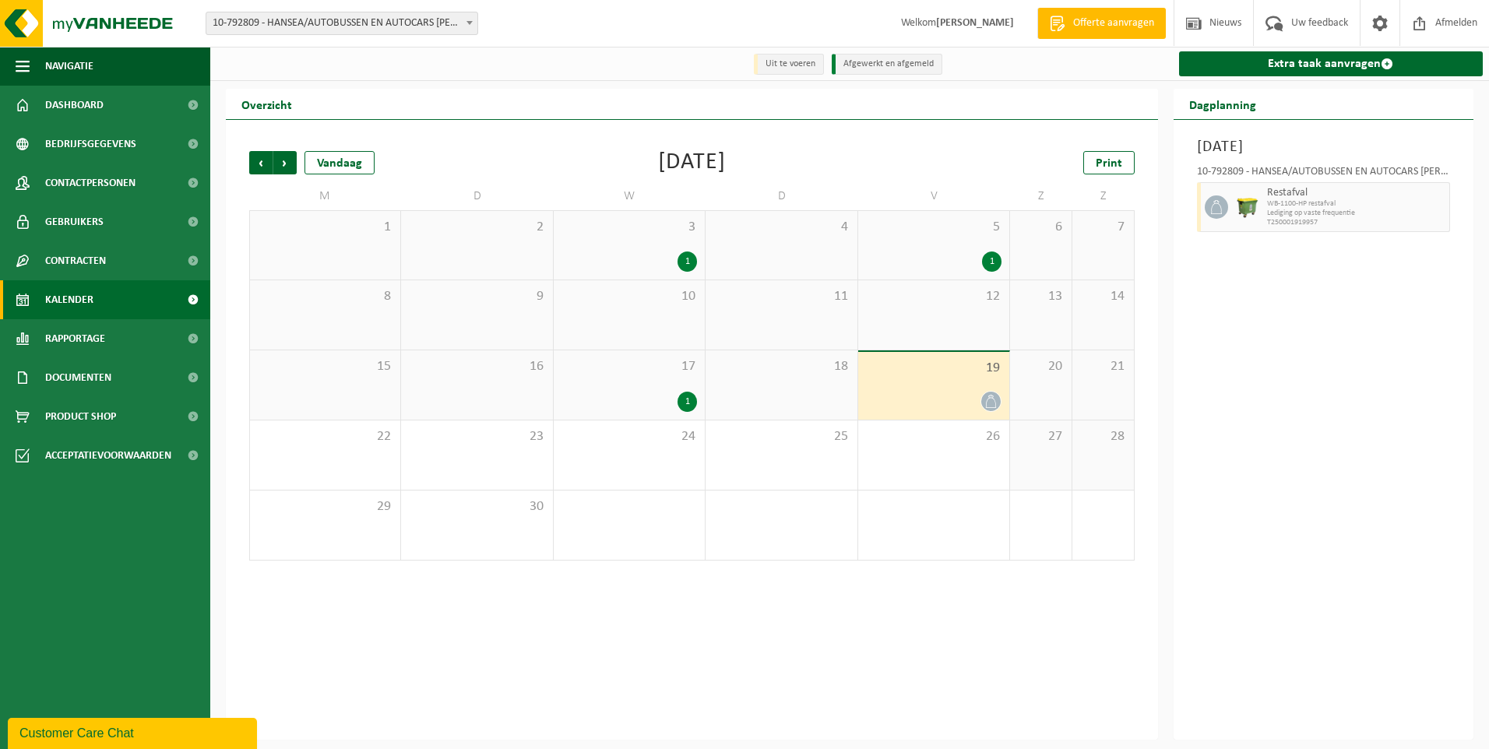
click at [463, 30] on span "10-792809 - HANSEA/AUTOBUSSEN EN AUTOCARS [PERSON_NAME] EN ZONEN NV - STEKENE" at bounding box center [342, 23] width 273 height 23
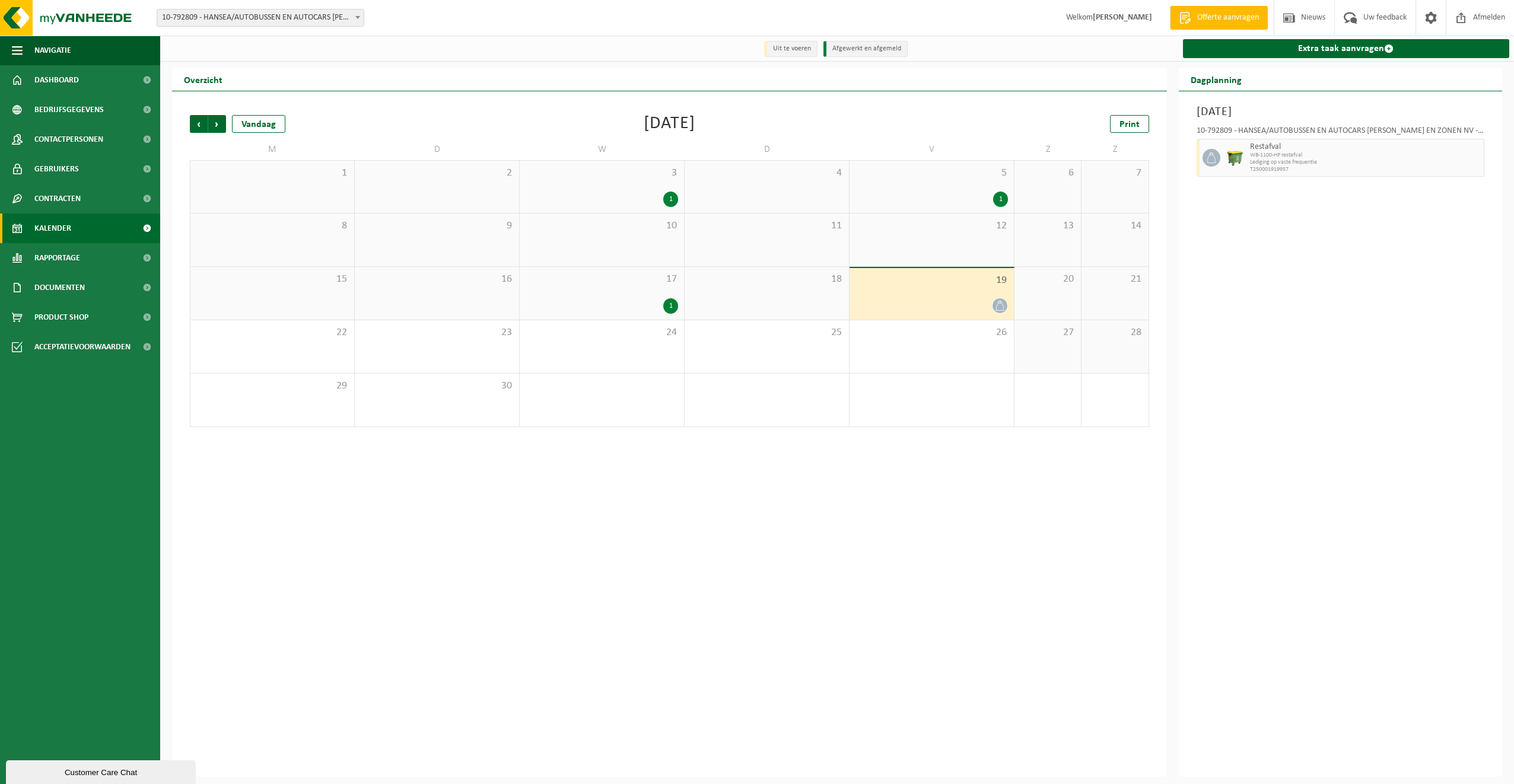
click at [346, 18] on span "10-792809 - HANSEA/AUTOBUSSEN EN AUTOCARS [PERSON_NAME] EN ZONEN NV - STEKENE" at bounding box center [260, 18] width 206 height 17
click at [462, 21] on div "Vestiging: 10-792809 - HANSEA/AUTOBUSSEN EN AUTOCARS ACHIEL WEYNS EN ZONEN NV -…" at bounding box center [757, 18] width 1514 height 37
click at [224, 21] on span "10-792809 - HANSEA/AUTOBUSSEN EN AUTOCARS [PERSON_NAME] EN ZONEN NV - STEKENE" at bounding box center [260, 18] width 206 height 17
click at [1458, 18] on span at bounding box center [1461, 18] width 18 height 35
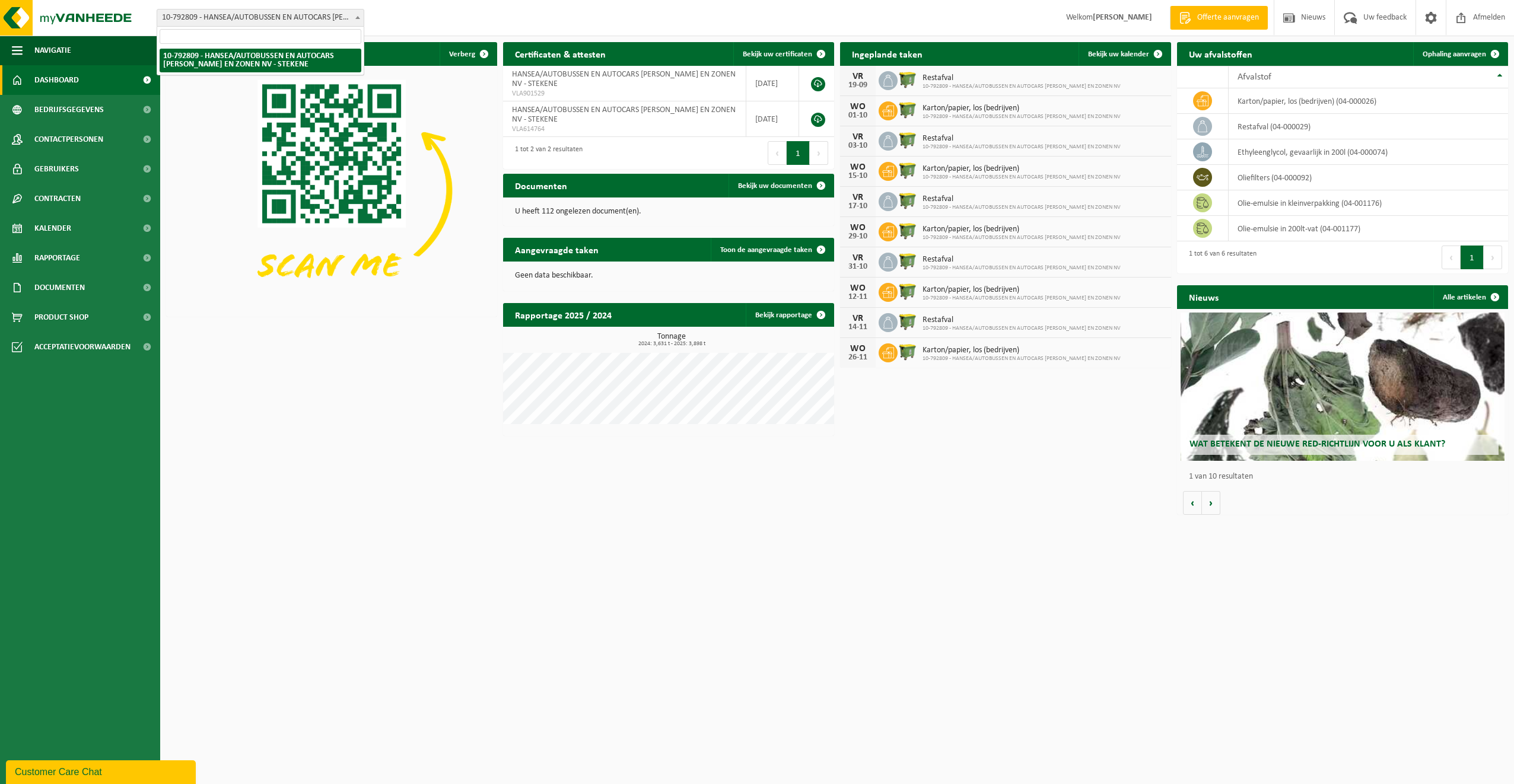
click at [353, 18] on span at bounding box center [358, 17] width 12 height 15
drag, startPoint x: 350, startPoint y: 57, endPoint x: 345, endPoint y: 52, distance: 7.1
click at [341, 39] on div "Download nu de Vanheede+ app! [GEOGRAPHIC_DATA]" at bounding box center [331, 180] width 337 height 286
click at [345, 21] on span "10-792809 - HANSEA/AUTOBUSSEN EN AUTOCARS [PERSON_NAME] EN ZONEN NV - STEKENE" at bounding box center [260, 18] width 206 height 17
click at [340, 42] on input "search" at bounding box center [260, 36] width 202 height 14
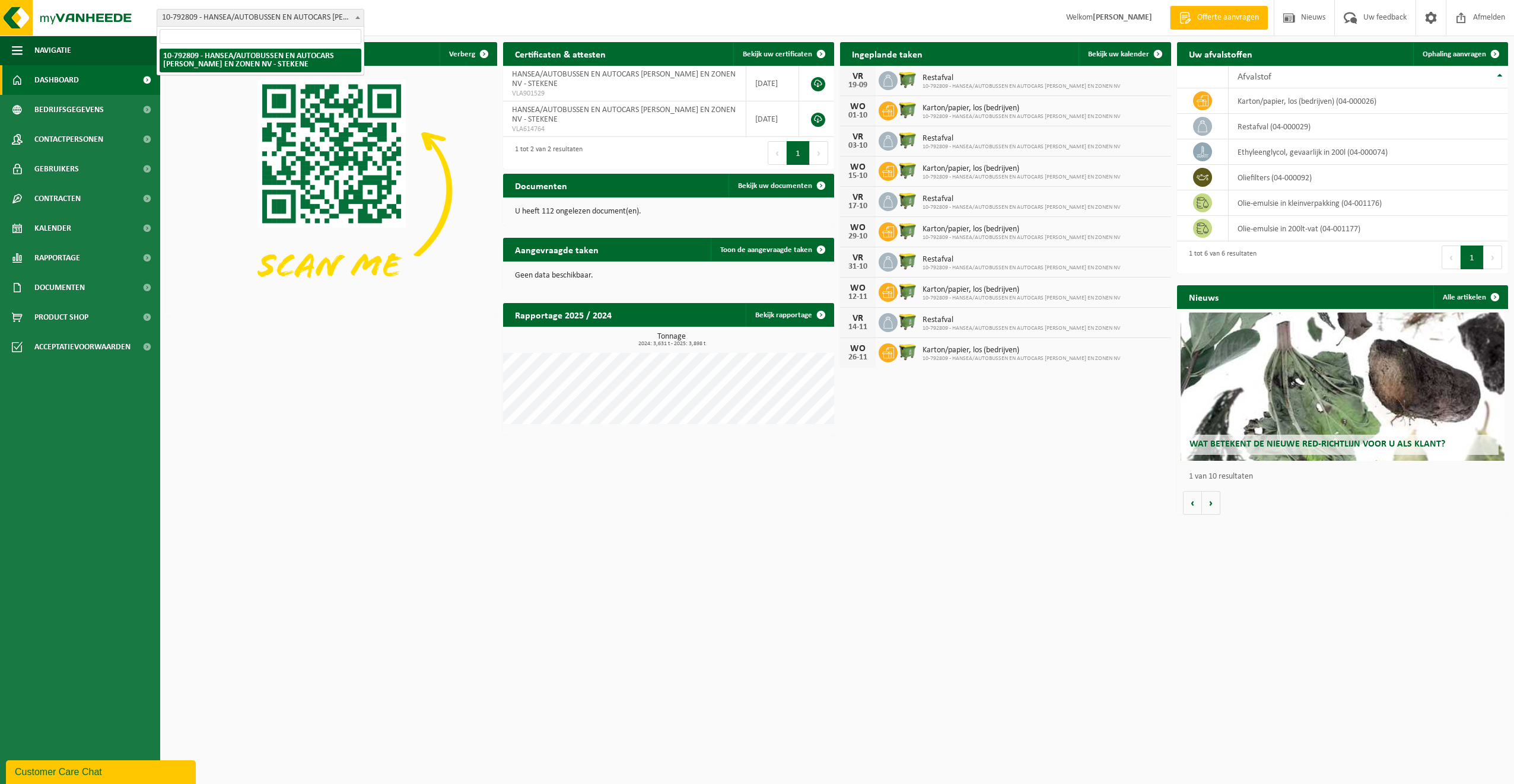
click at [340, 42] on input "search" at bounding box center [260, 36] width 202 height 14
click at [340, 37] on input "search" at bounding box center [260, 36] width 202 height 14
type input "w"
type input "wachtebeke"
click at [180, 213] on img at bounding box center [331, 190] width 331 height 248
